Goal: Manage account settings

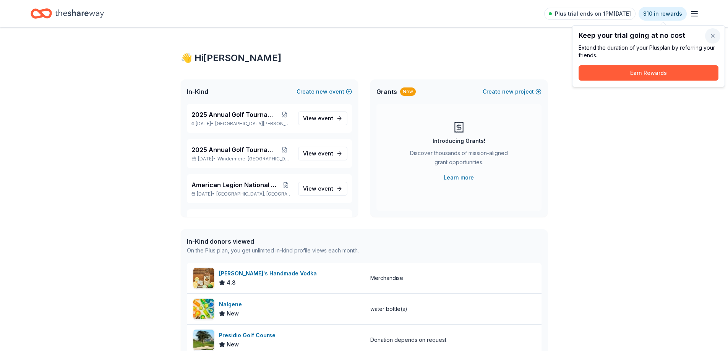
click at [713, 32] on button "button" at bounding box center [712, 35] width 15 height 15
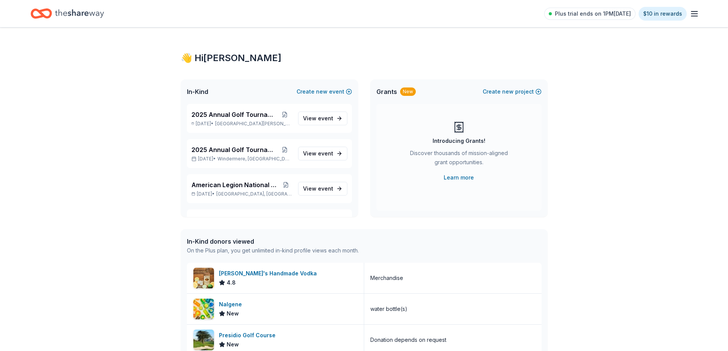
click at [691, 13] on icon "button" at bounding box center [694, 13] width 9 height 9
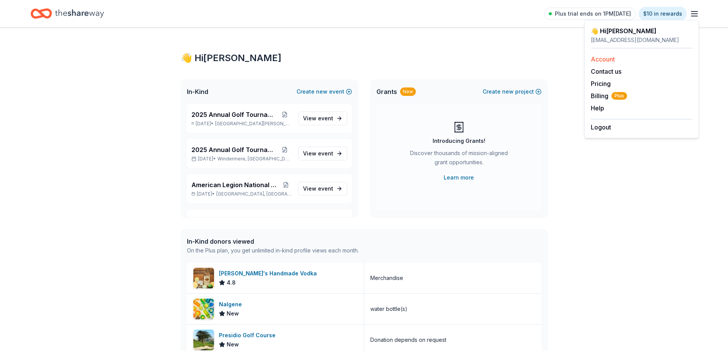
click at [607, 58] on link "Account" at bounding box center [603, 59] width 24 height 8
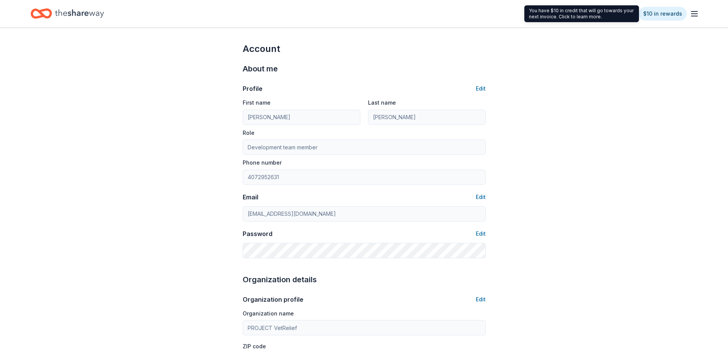
click at [591, 11] on div "You have $10 in credit that will go towards your next invoice. Click to learn m…" at bounding box center [581, 13] width 115 height 17
click at [569, 16] on span "Plus trial ends on 1PM[DATE]" at bounding box center [593, 13] width 76 height 9
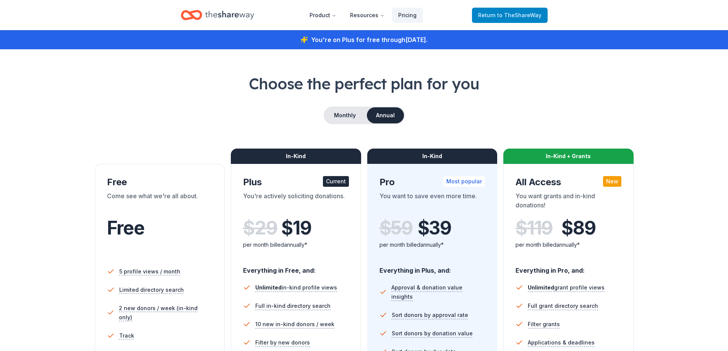
click at [490, 16] on span "Return to TheShareWay" at bounding box center [509, 15] width 63 height 9
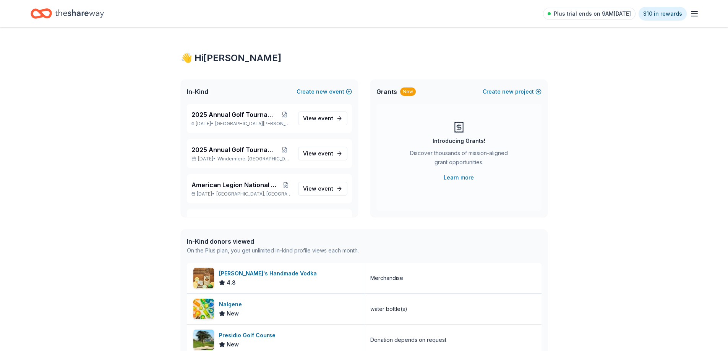
click at [695, 14] on line "button" at bounding box center [694, 14] width 6 height 0
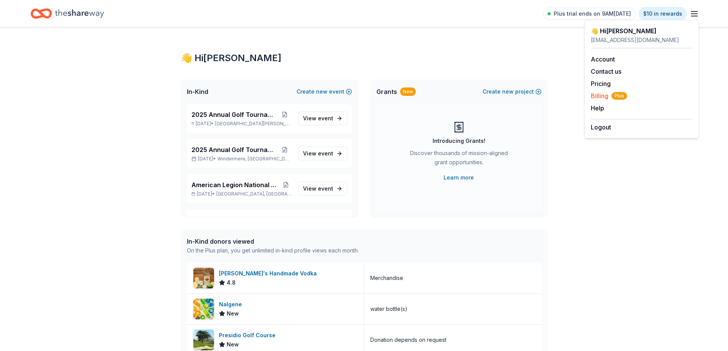
click at [593, 93] on span "Billing Plus" at bounding box center [609, 95] width 36 height 9
